Goal: Task Accomplishment & Management: Manage account settings

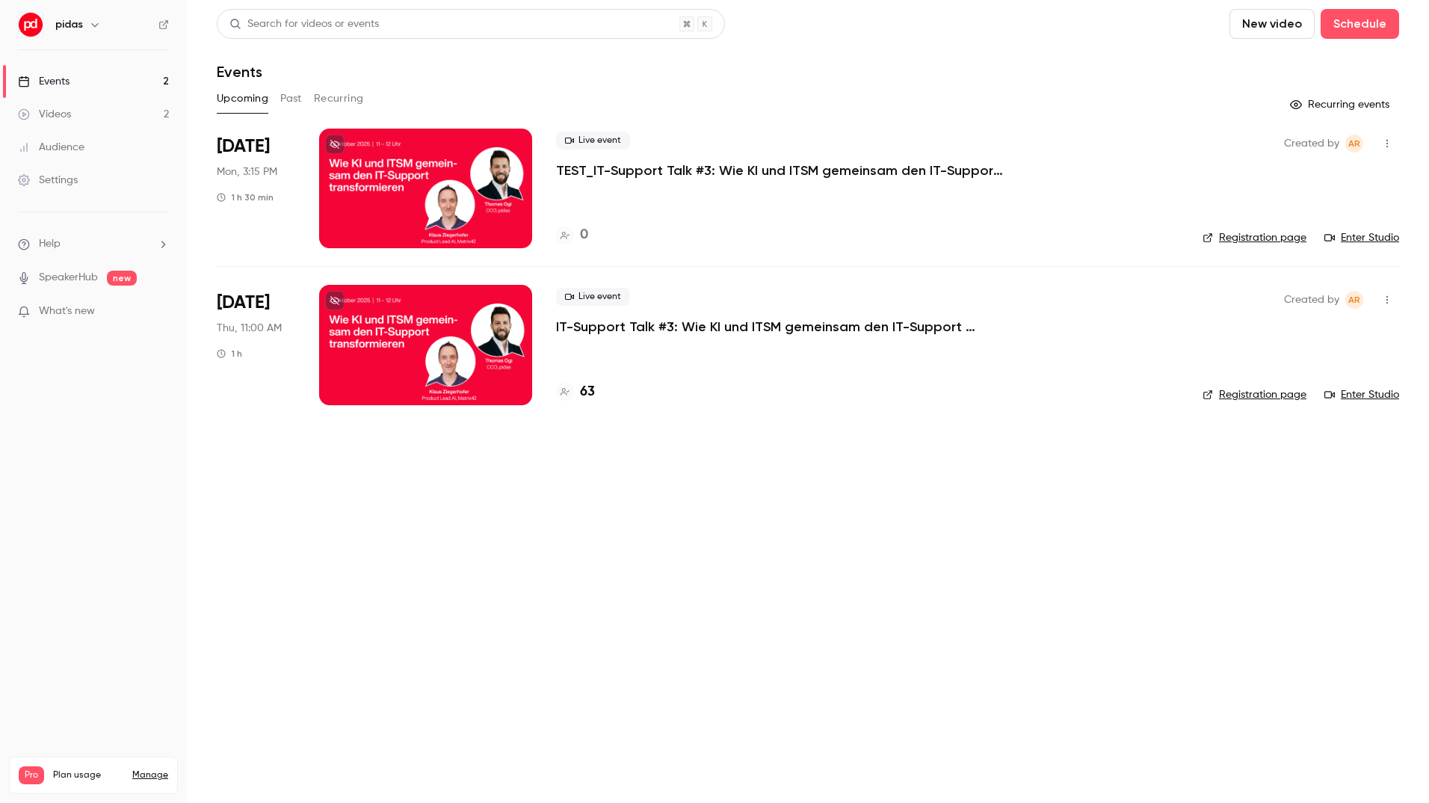
click at [90, 76] on link "Events 2" at bounding box center [93, 81] width 187 height 33
click at [475, 323] on div at bounding box center [425, 345] width 213 height 120
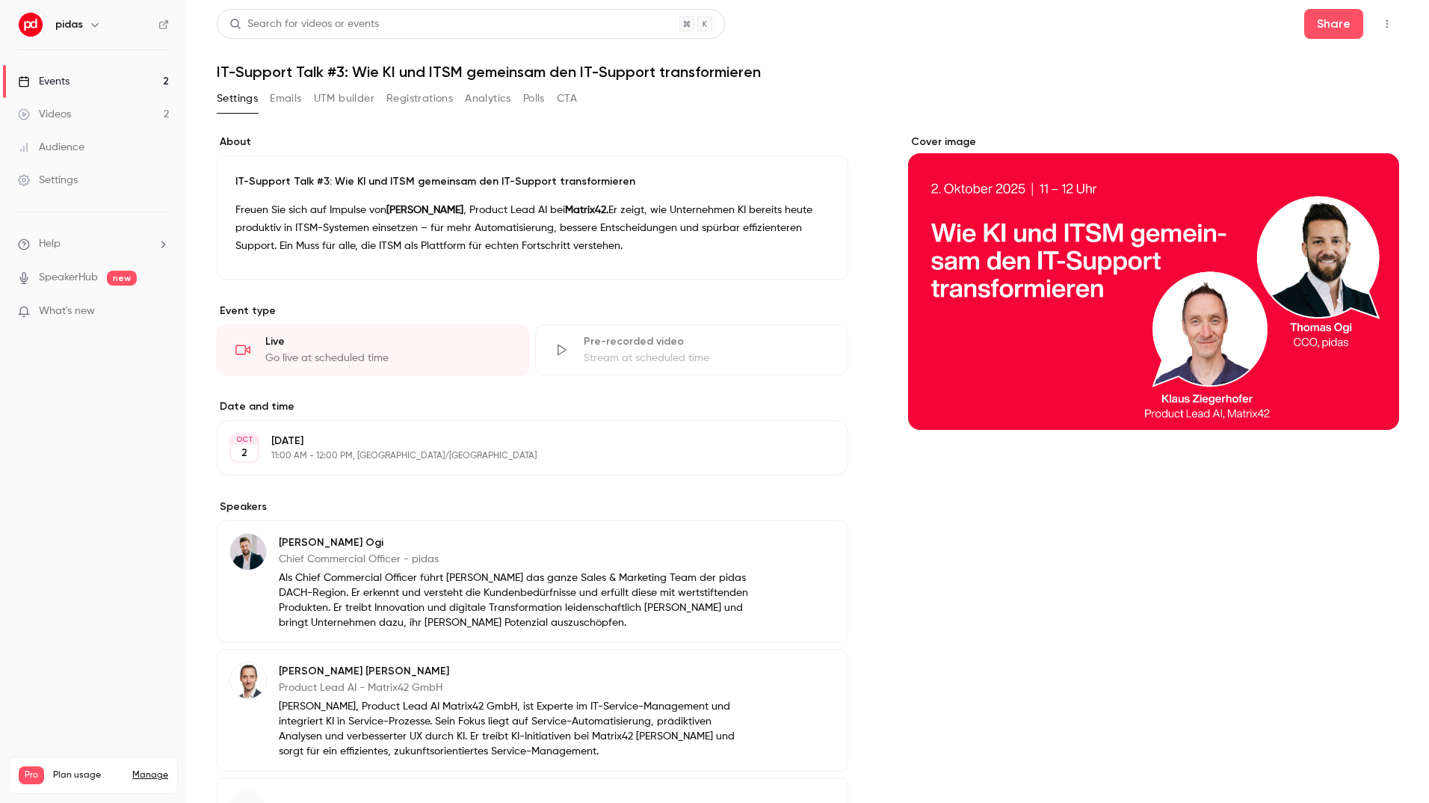
click at [436, 98] on button "Registrations" at bounding box center [419, 99] width 67 height 24
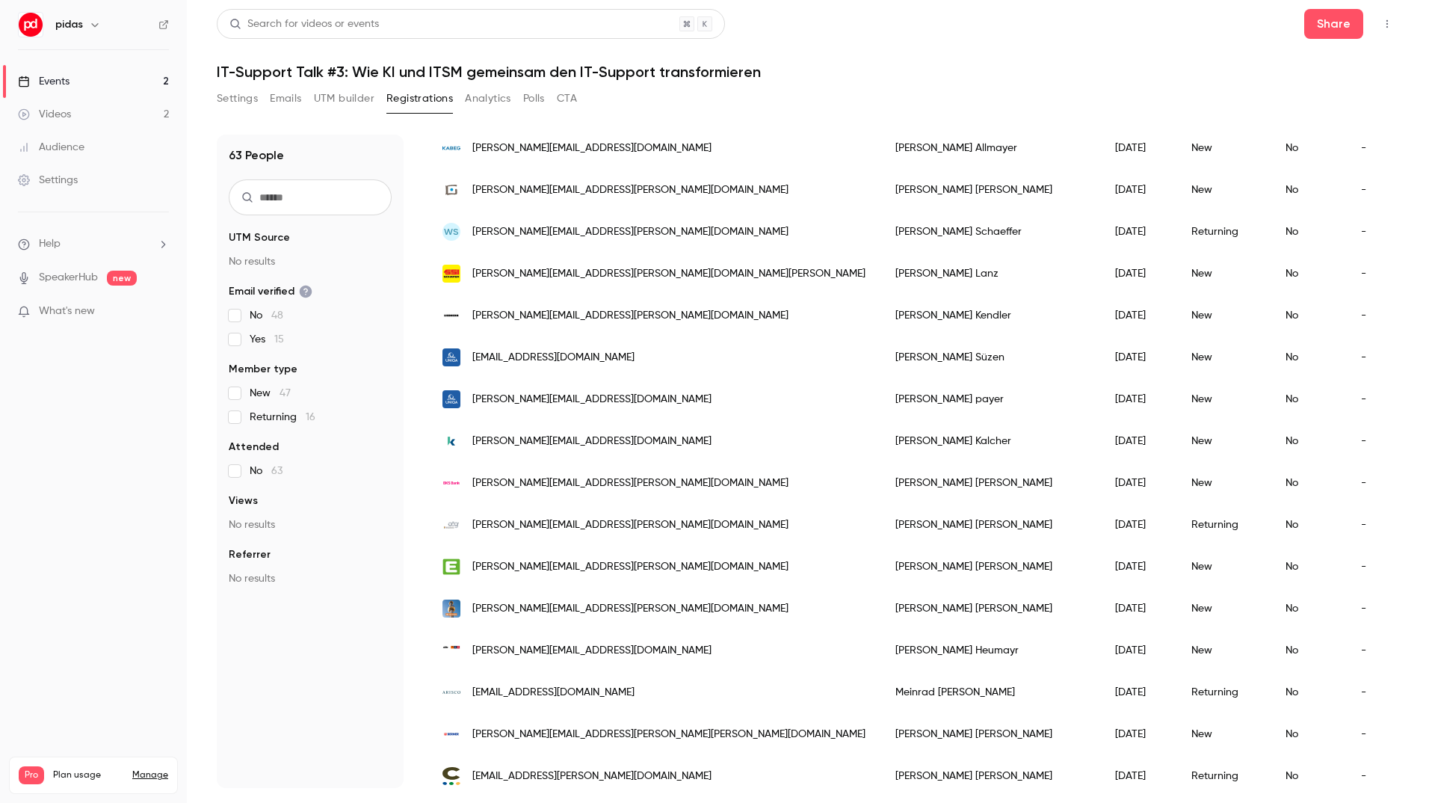
scroll to position [1594, 0]
